Goal: Task Accomplishment & Management: Complete application form

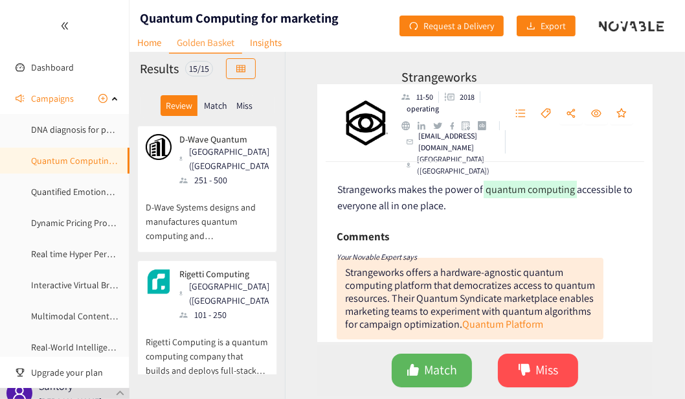
scroll to position [646, 0]
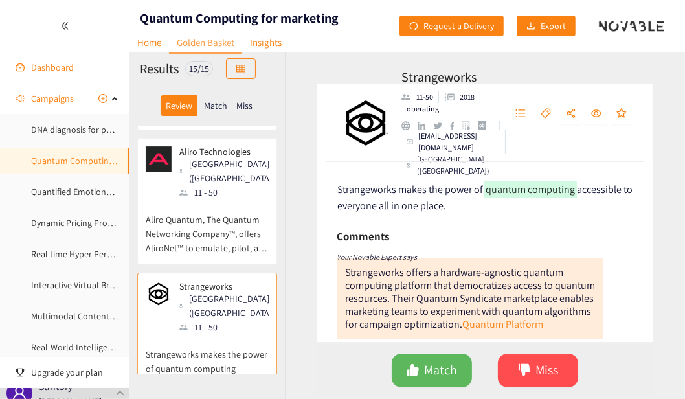
click at [40, 68] on link "Dashboard" at bounding box center [52, 67] width 43 height 12
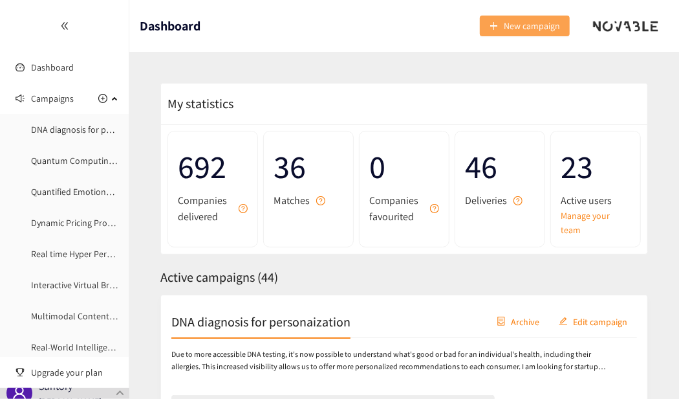
click at [540, 18] on button "New campaign" at bounding box center [525, 26] width 90 height 21
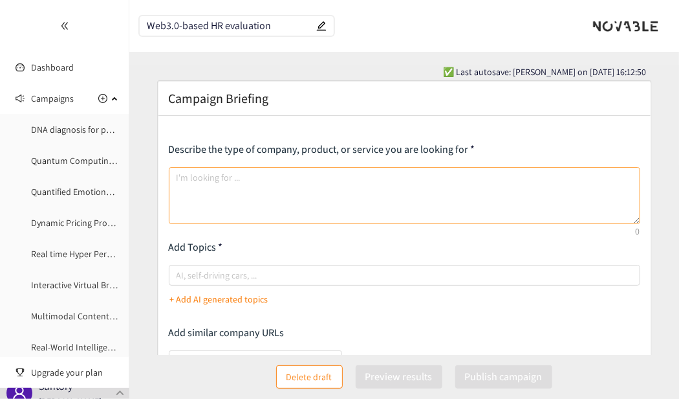
type input "Web3.0-based HR evaluation"
click at [224, 179] on textarea at bounding box center [405, 195] width 472 height 57
paste textarea "I am looking for a startup or solution that provides enterprise talent evaluati…"
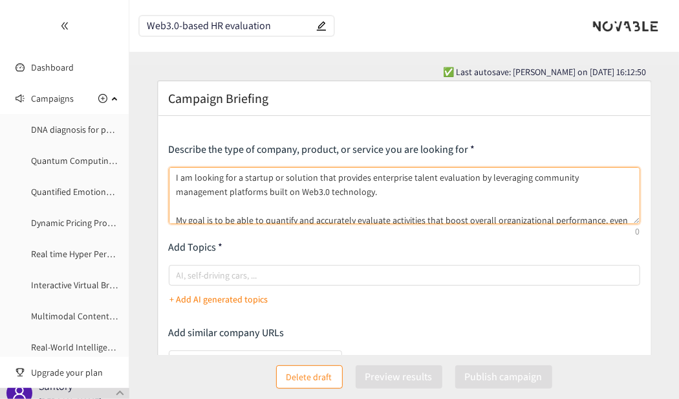
scroll to position [30, 0]
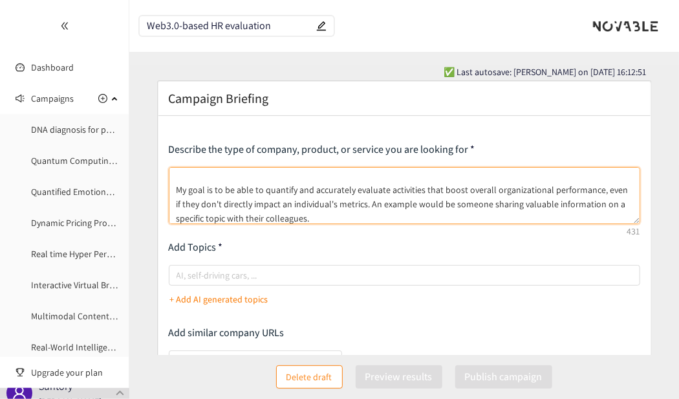
click at [223, 171] on textarea "I am looking for a startup or solution that provides enterprise talent evaluati…" at bounding box center [405, 195] width 472 height 57
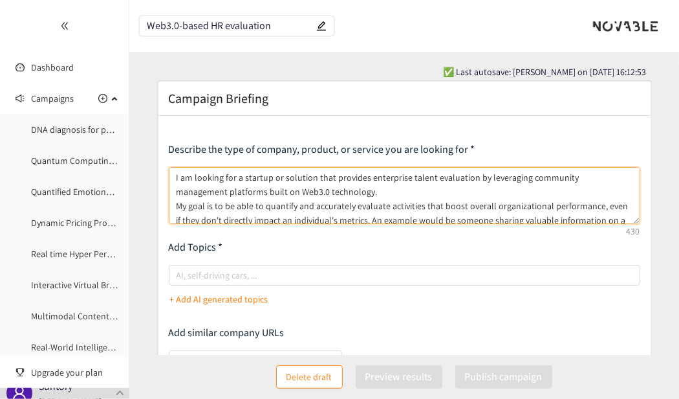
click at [347, 191] on textarea "I am looking for a startup or solution that provides enterprise talent evaluati…" at bounding box center [405, 195] width 472 height 57
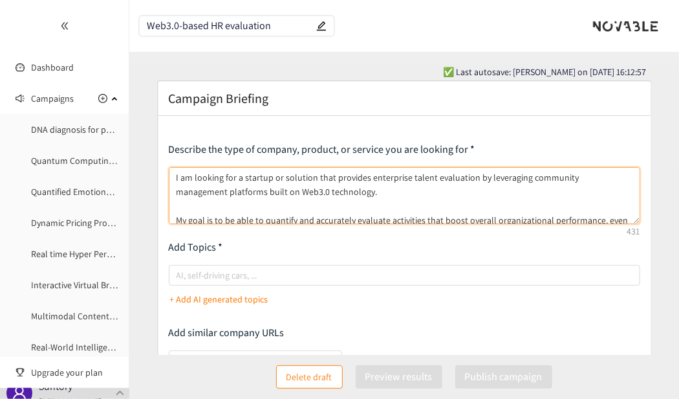
drag, startPoint x: 210, startPoint y: 190, endPoint x: 186, endPoint y: 192, distance: 24.0
click at [183, 192] on textarea "I am looking for a startup or solution that provides enterprise talent evaluati…" at bounding box center [405, 195] width 472 height 57
click at [313, 196] on textarea "I am looking for a startup or solution that provides enterprise talent evaluati…" at bounding box center [405, 195] width 472 height 57
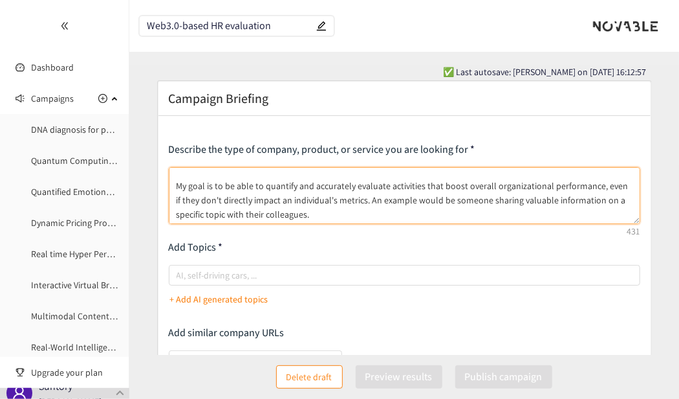
scroll to position [58, 0]
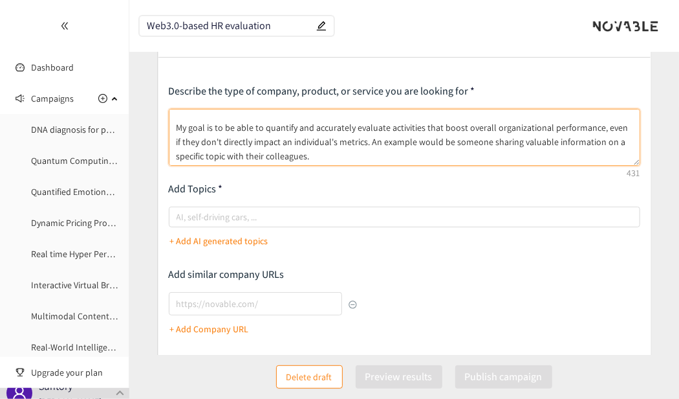
click at [316, 157] on textarea "I am looking for a startup or solution that provides enterprise talent evaluati…" at bounding box center [405, 137] width 472 height 57
click at [286, 214] on div at bounding box center [398, 217] width 452 height 16
type textarea "I am looking for a startup or solution that provides enterprise talent evaluati…"
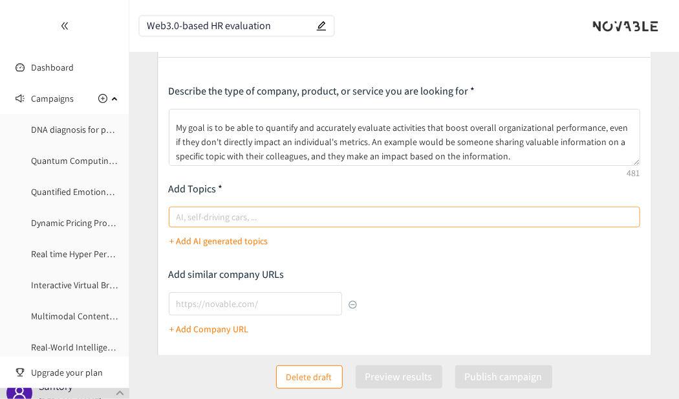
click at [179, 214] on input "AI, self-driving cars, ..." at bounding box center [178, 217] width 3 height 16
type input "Web3.0"
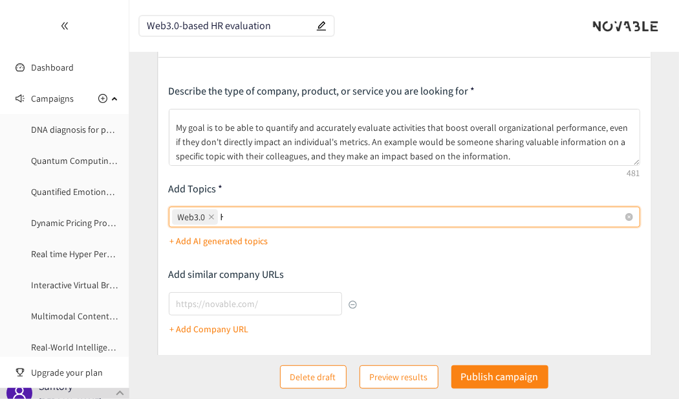
type input "HR"
type input "community"
type input "token"
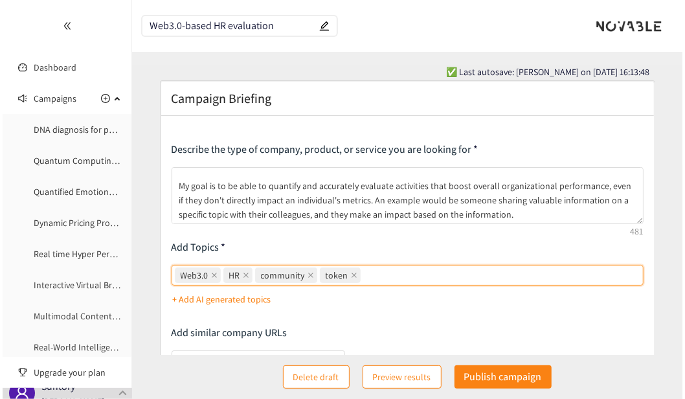
scroll to position [297, 0]
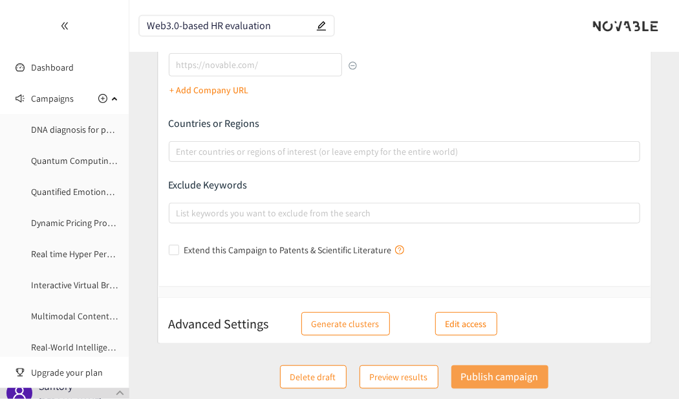
click at [483, 377] on p "Publish campaign" at bounding box center [500, 376] width 78 height 16
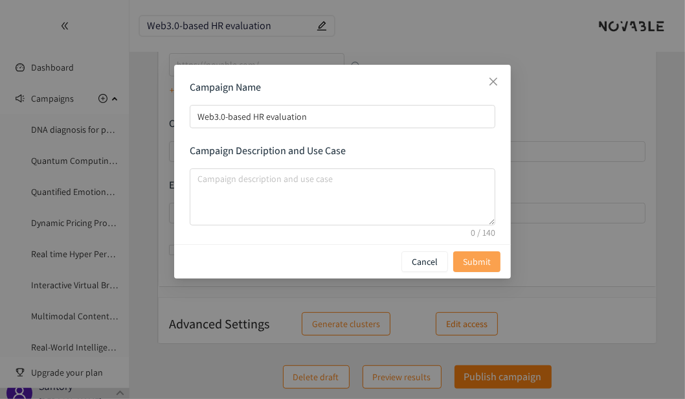
click at [480, 252] on button "Submit" at bounding box center [476, 261] width 47 height 21
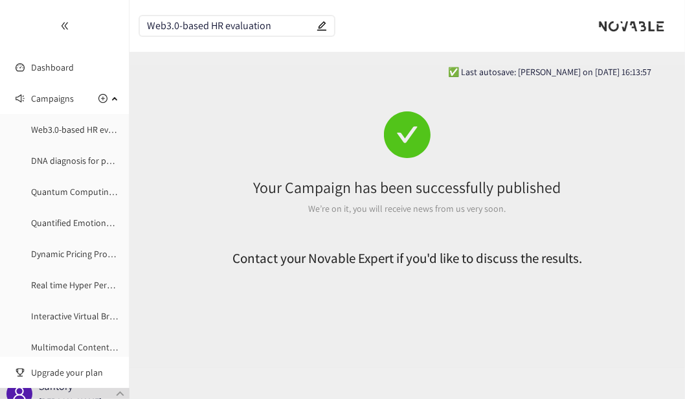
scroll to position [0, 0]
click at [39, 98] on span "Campaigns" at bounding box center [52, 98] width 43 height 26
